Goal: Information Seeking & Learning: Learn about a topic

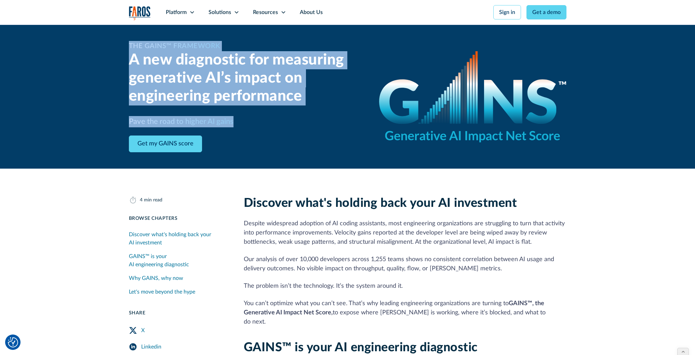
drag, startPoint x: 129, startPoint y: 46, endPoint x: 260, endPoint y: 118, distance: 149.6
click at [260, 118] on div "The GAINS™ Framework A new diagnostic for measuring generative AI’s impact on e…" at bounding box center [246, 96] width 234 height 111
copy div "The GAINS™ Framework A new diagnostic for measuring generative AI’s impact on e…"
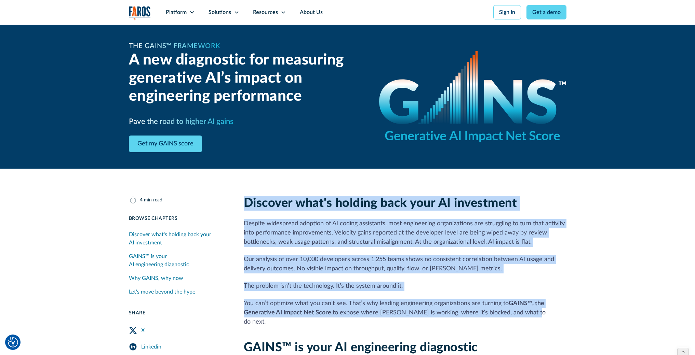
drag, startPoint x: 244, startPoint y: 206, endPoint x: 535, endPoint y: 312, distance: 308.9
click at [535, 312] on div "Discover what's holding back your AI investment Despite widespread adoption of …" at bounding box center [405, 261] width 323 height 131
copy div "Discover what's holding back your AI investment Despite widespread adoption of …"
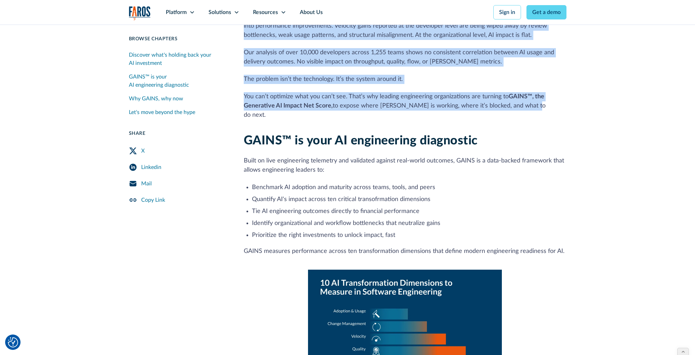
scroll to position [234, 0]
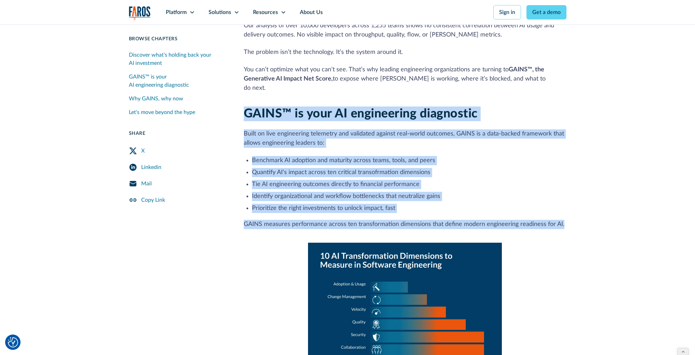
drag, startPoint x: 242, startPoint y: 103, endPoint x: 565, endPoint y: 213, distance: 341.9
copy div "GAINS™ is your AI engineering diagnostic Built on live engineering telemetry an…"
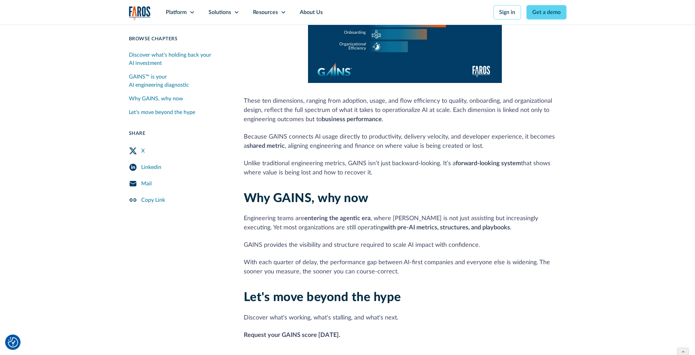
scroll to position [556, 0]
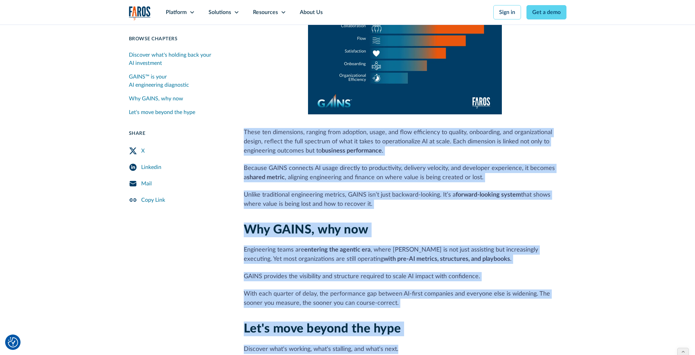
drag, startPoint x: 244, startPoint y: 123, endPoint x: 418, endPoint y: 336, distance: 275.4
click at [418, 336] on div "Discover what's holding back your AI investment Despite widespread adoption of …" at bounding box center [405, 10] width 323 height 740
copy div "Lorem ips dolorsitam, consect adip elitsedd, eiusm, tem inci utlaboreet do magn…"
